Goal: Task Accomplishment & Management: Manage account settings

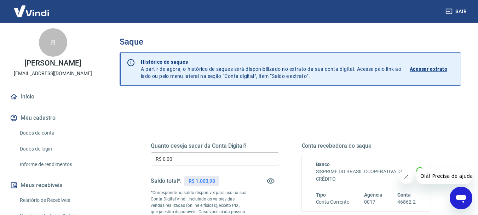
click at [181, 160] on input "R$ 0,00" at bounding box center [215, 158] width 128 height 13
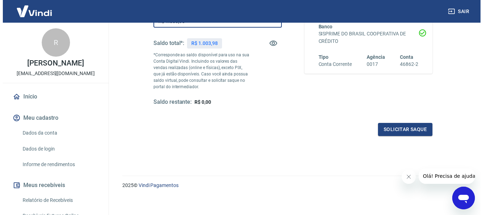
scroll to position [141, 0]
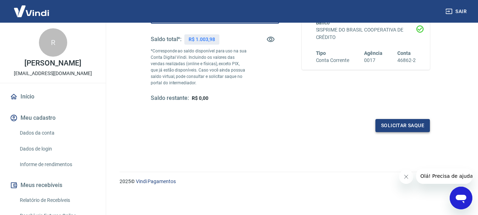
type input "R$ 1.003,98"
click at [415, 124] on button "Solicitar saque" at bounding box center [402, 125] width 54 height 13
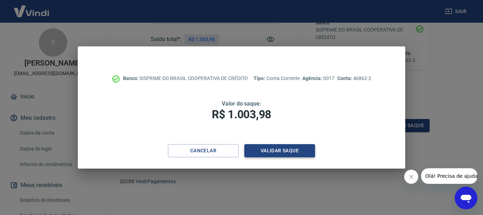
click at [287, 149] on button "Validar saque" at bounding box center [279, 150] width 71 height 13
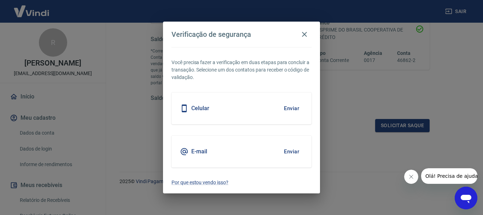
click at [287, 149] on button "Enviar" at bounding box center [291, 151] width 23 height 15
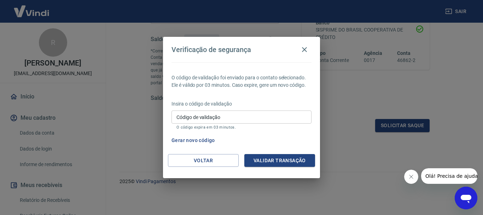
click at [188, 119] on input "Código de validação" at bounding box center [241, 116] width 140 height 13
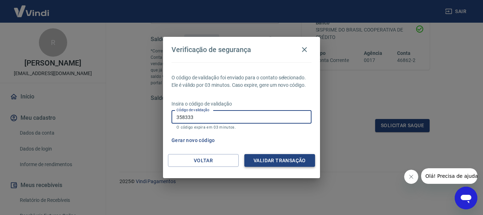
type input "358333"
click at [294, 158] on button "Validar transação" at bounding box center [279, 160] width 71 height 13
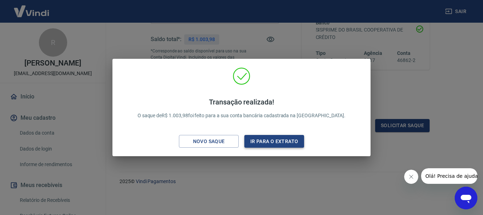
click at [257, 138] on button "Ir para o extrato" at bounding box center [274, 141] width 60 height 13
